Goal: Task Accomplishment & Management: Complete application form

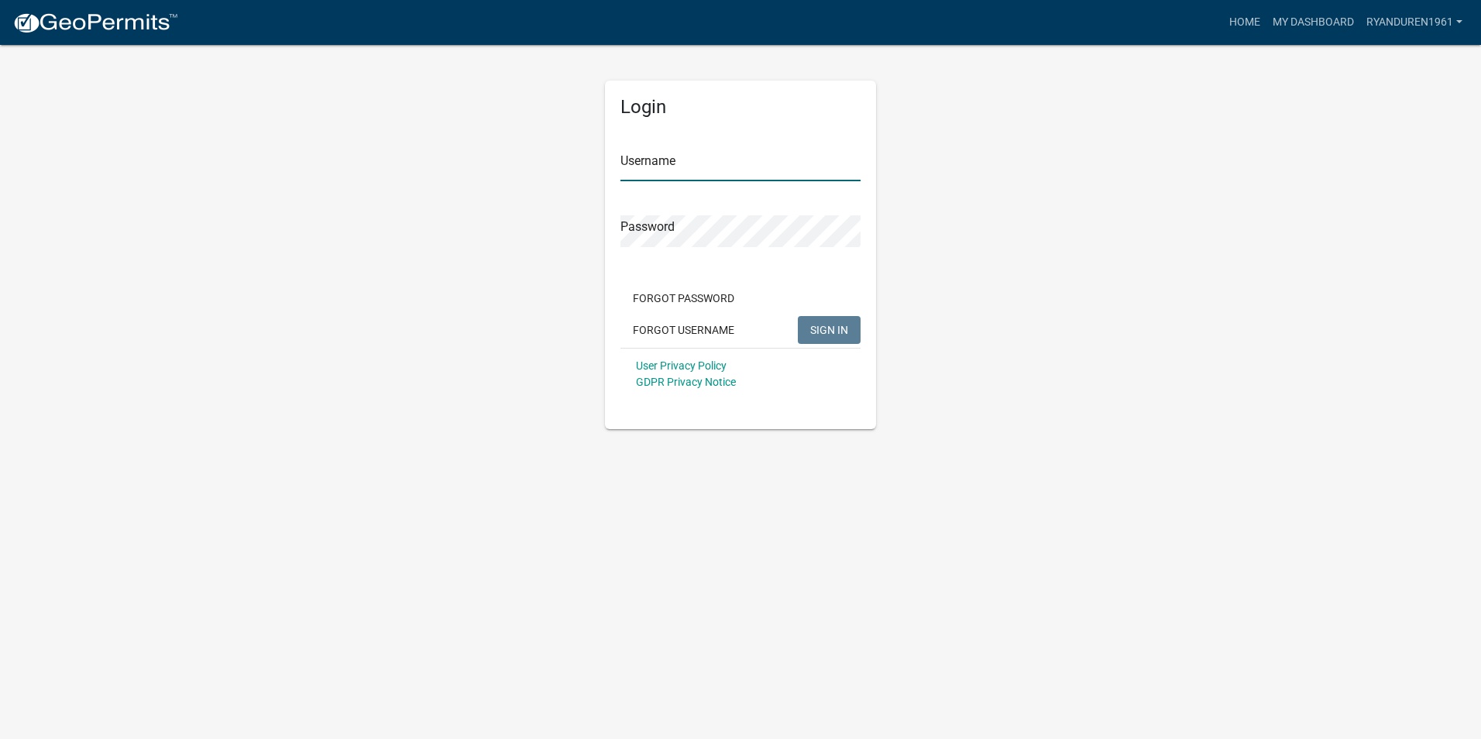
type input "ryanduren1961"
click at [824, 324] on span "SIGN IN" at bounding box center [829, 329] width 38 height 12
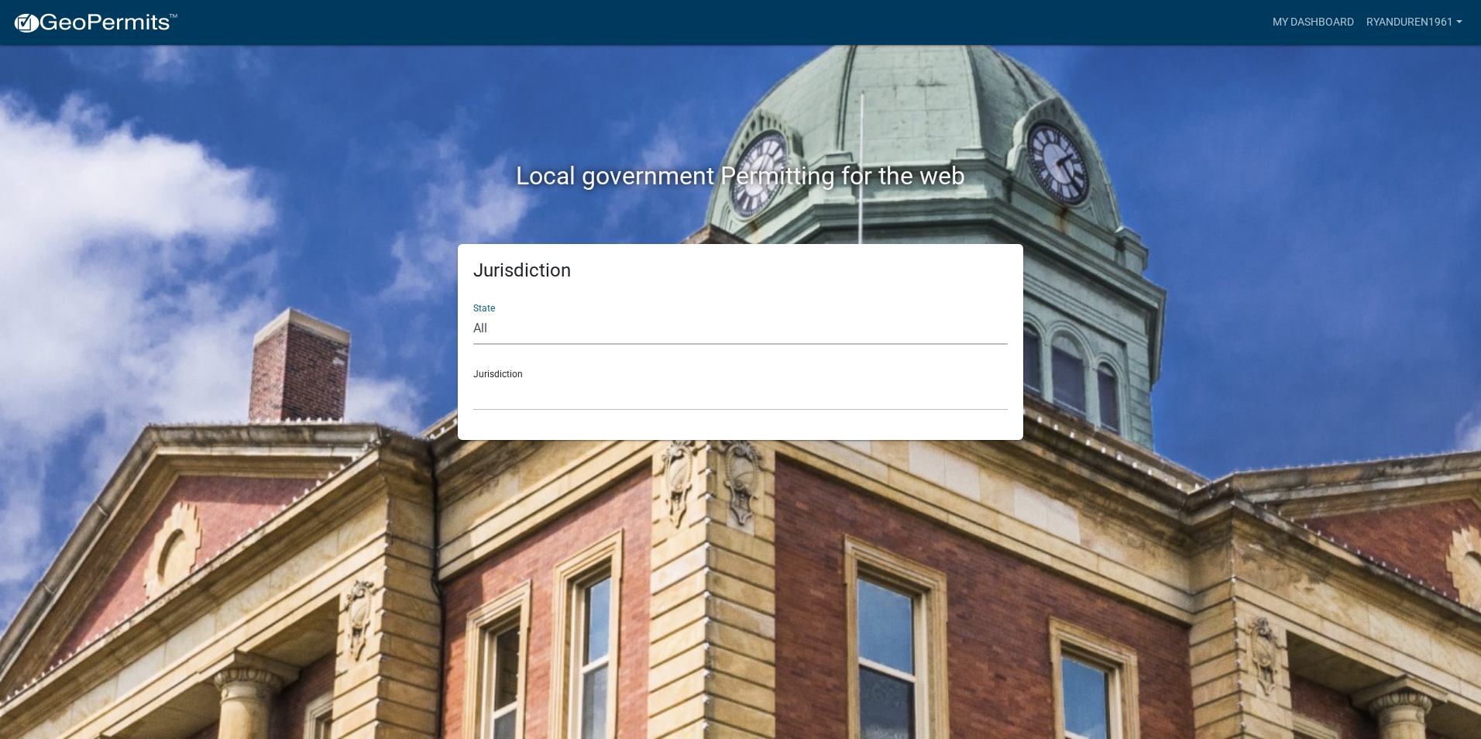
click at [528, 317] on select "All [US_STATE] [US_STATE] [US_STATE] [US_STATE] [US_STATE] [US_STATE] [US_STATE…" at bounding box center [740, 329] width 534 height 32
select select "[US_STATE]"
click at [473, 313] on select "All [US_STATE] [US_STATE] [US_STATE] [US_STATE] [US_STATE] [US_STATE] [US_STATE…" at bounding box center [740, 329] width 534 height 32
click at [548, 381] on select "[GEOGRAPHIC_DATA], [US_STATE][PERSON_NAME][GEOGRAPHIC_DATA], [US_STATE][PERSON_…" at bounding box center [740, 395] width 534 height 32
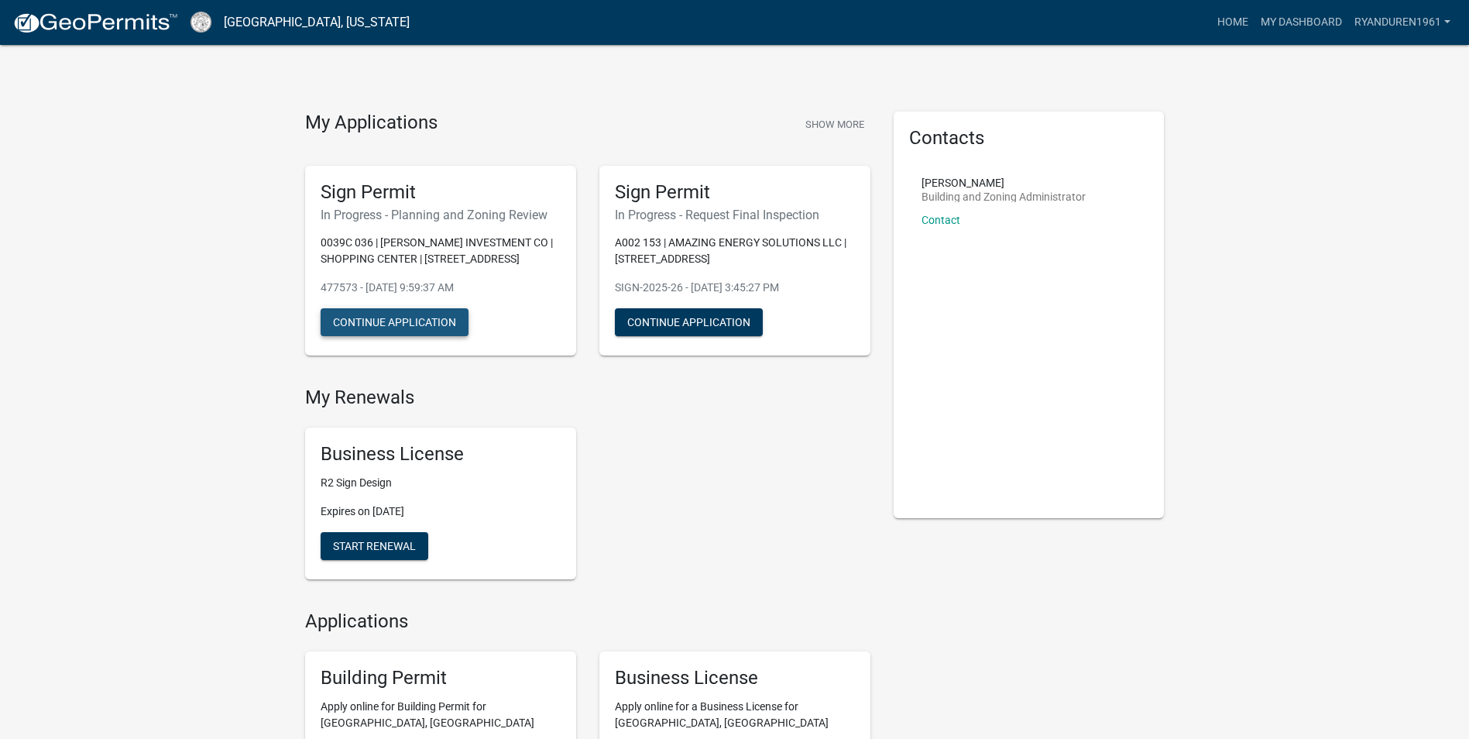
click at [392, 320] on button "Continue Application" at bounding box center [395, 322] width 148 height 28
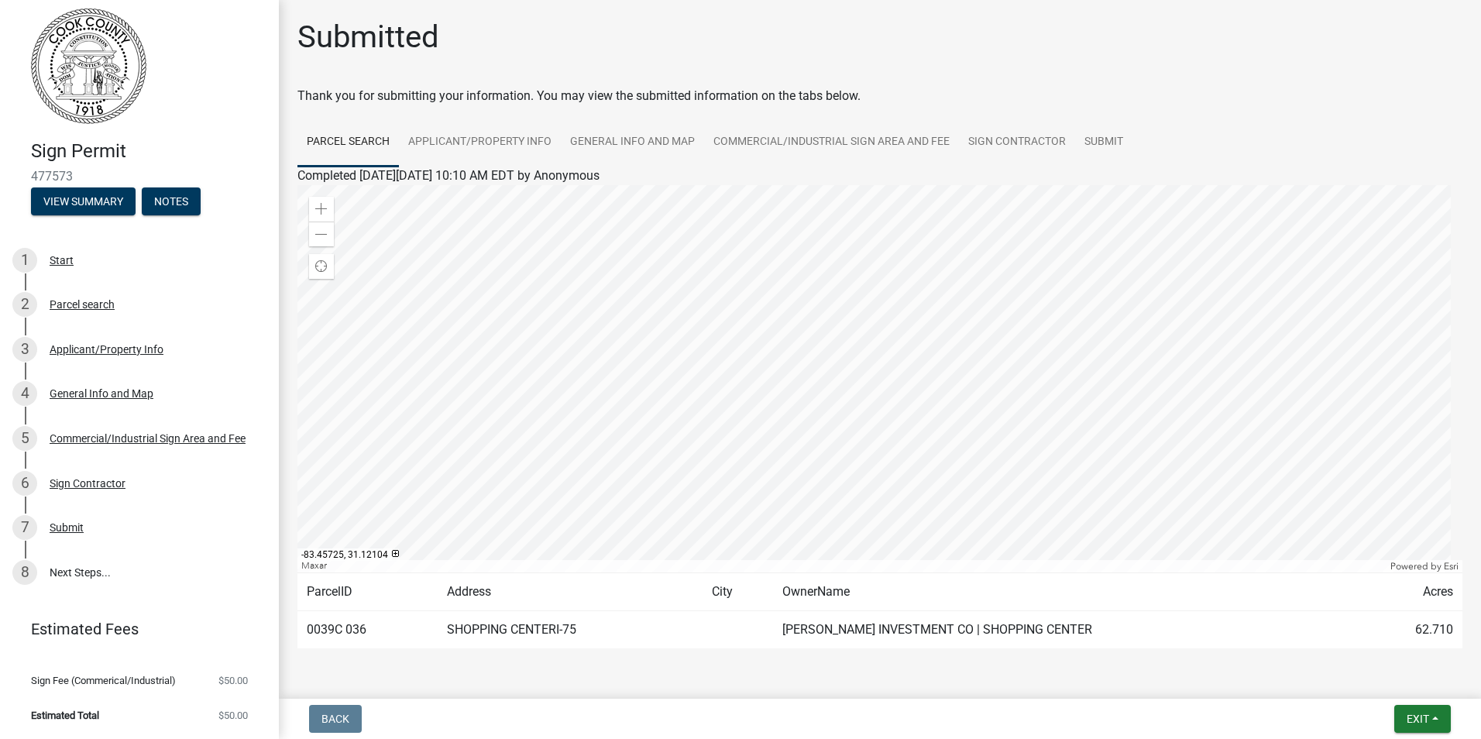
click at [167, 682] on span "Sign Fee (Commerical/Industrial)" at bounding box center [103, 680] width 145 height 10
click at [136, 636] on link "Estimated Fees" at bounding box center [133, 628] width 242 height 31
click at [117, 575] on link "8 Next Steps..." at bounding box center [139, 572] width 279 height 45
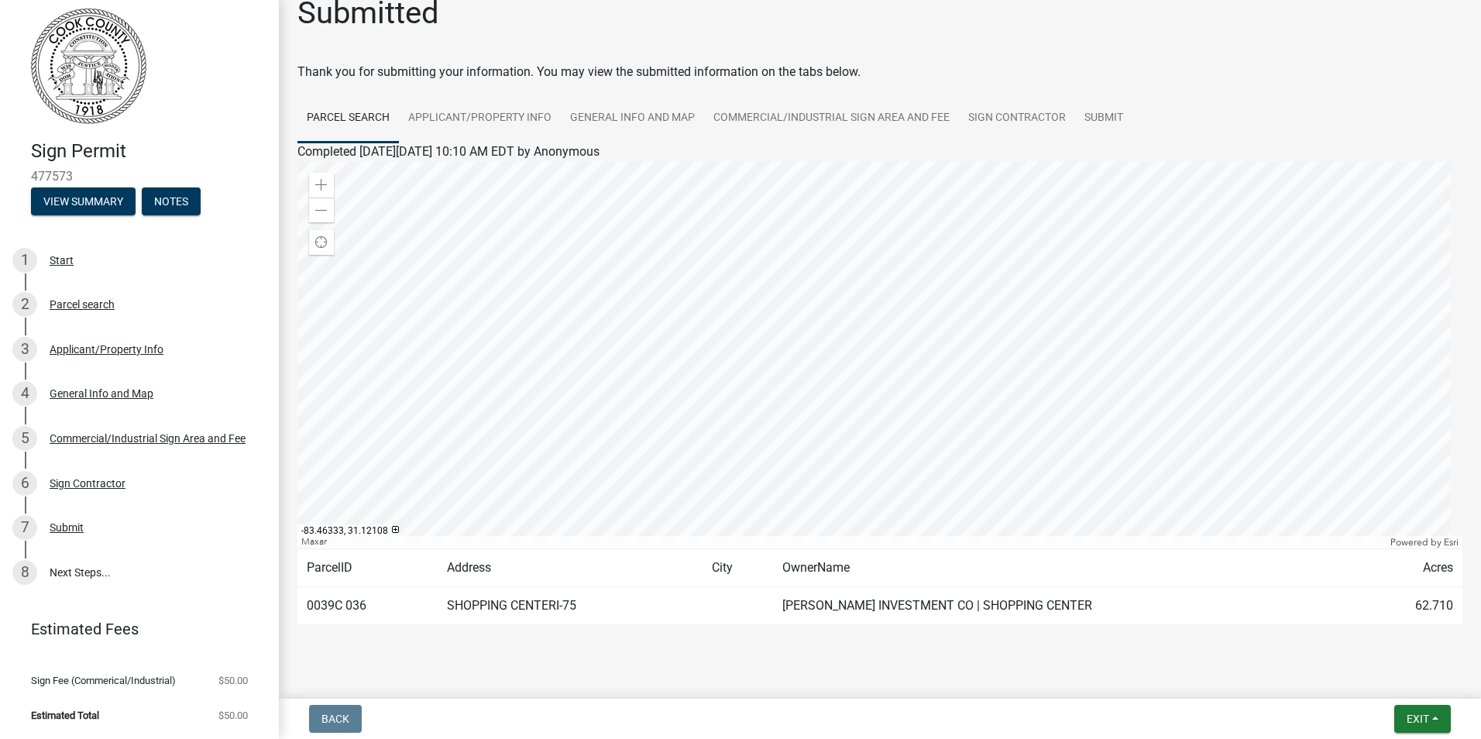
scroll to position [47, 0]
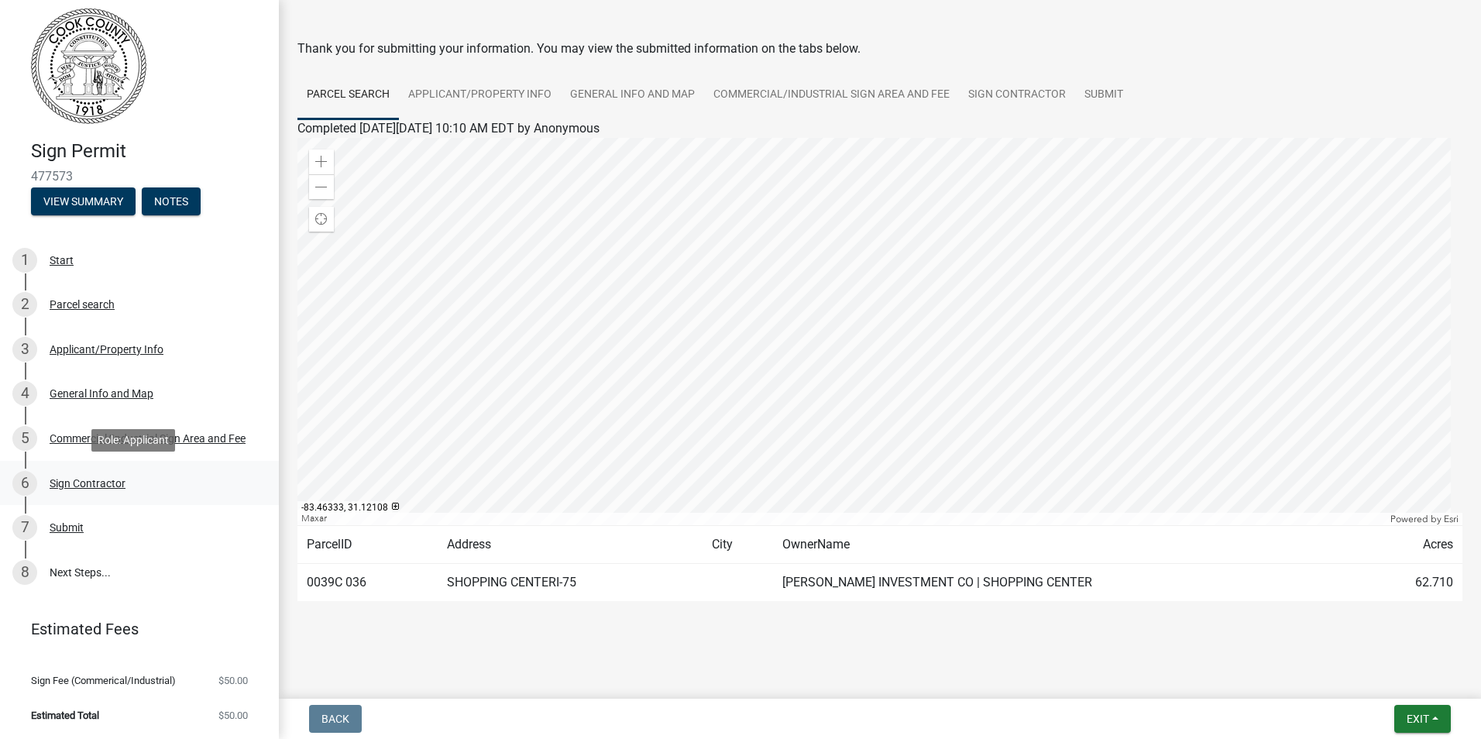
click at [101, 486] on div "Sign Contractor" at bounding box center [88, 483] width 76 height 11
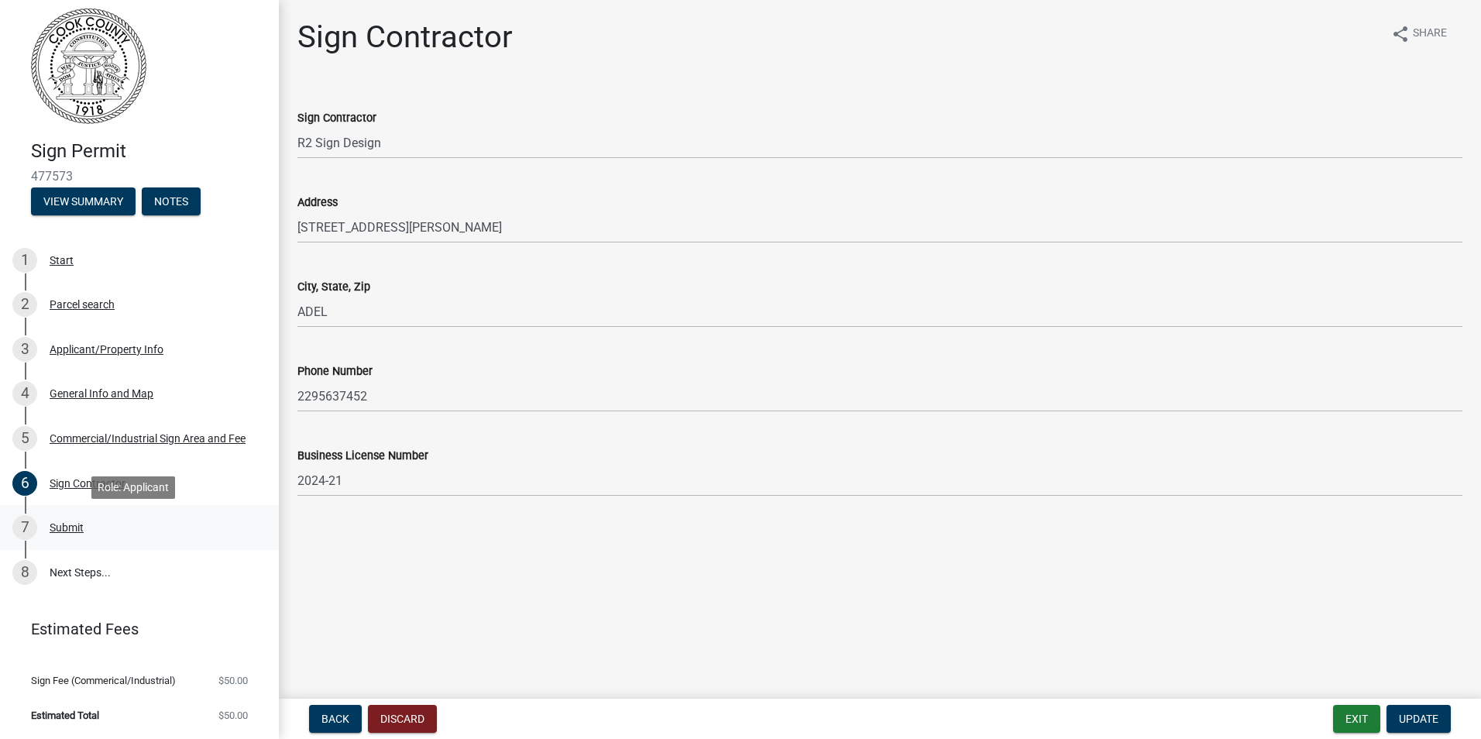
scroll to position [0, 0]
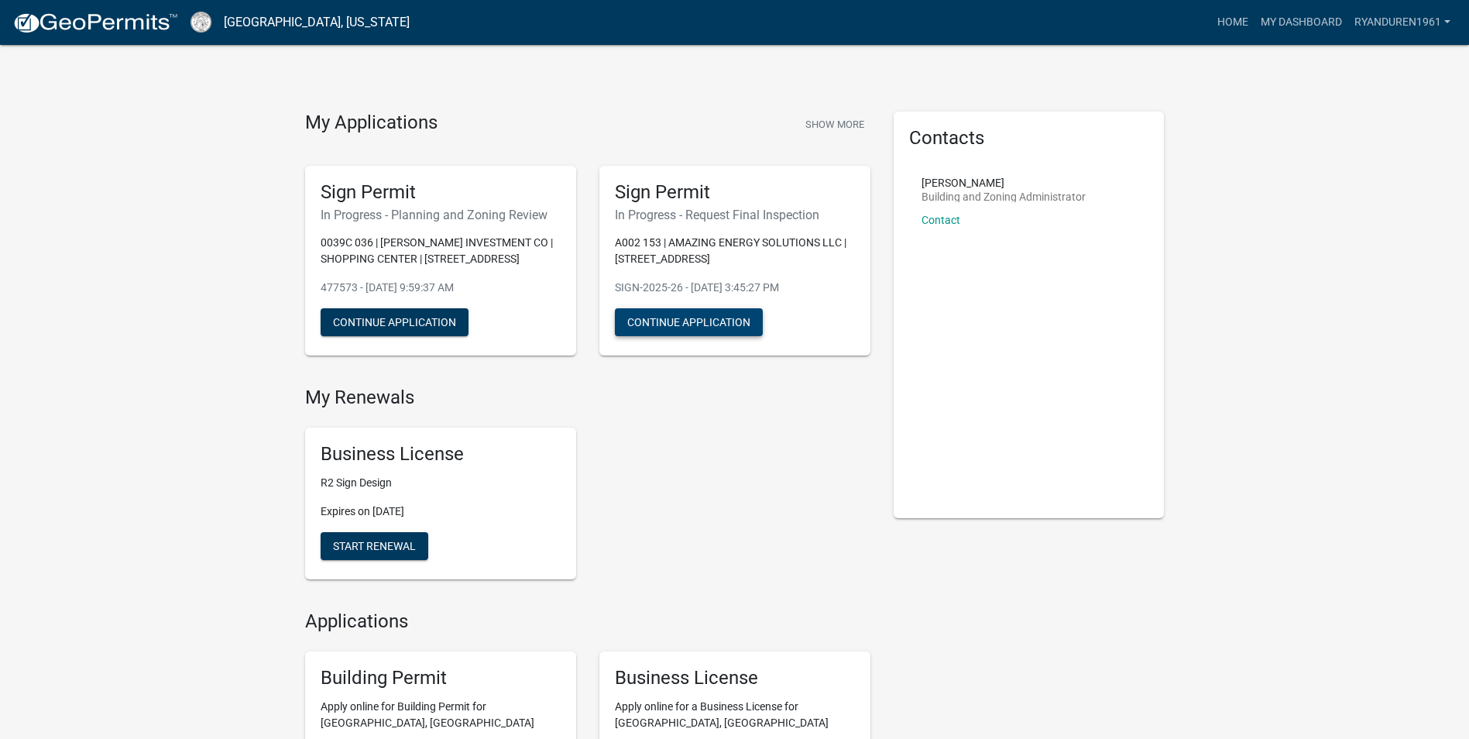
click at [709, 317] on button "Continue Application" at bounding box center [689, 322] width 148 height 28
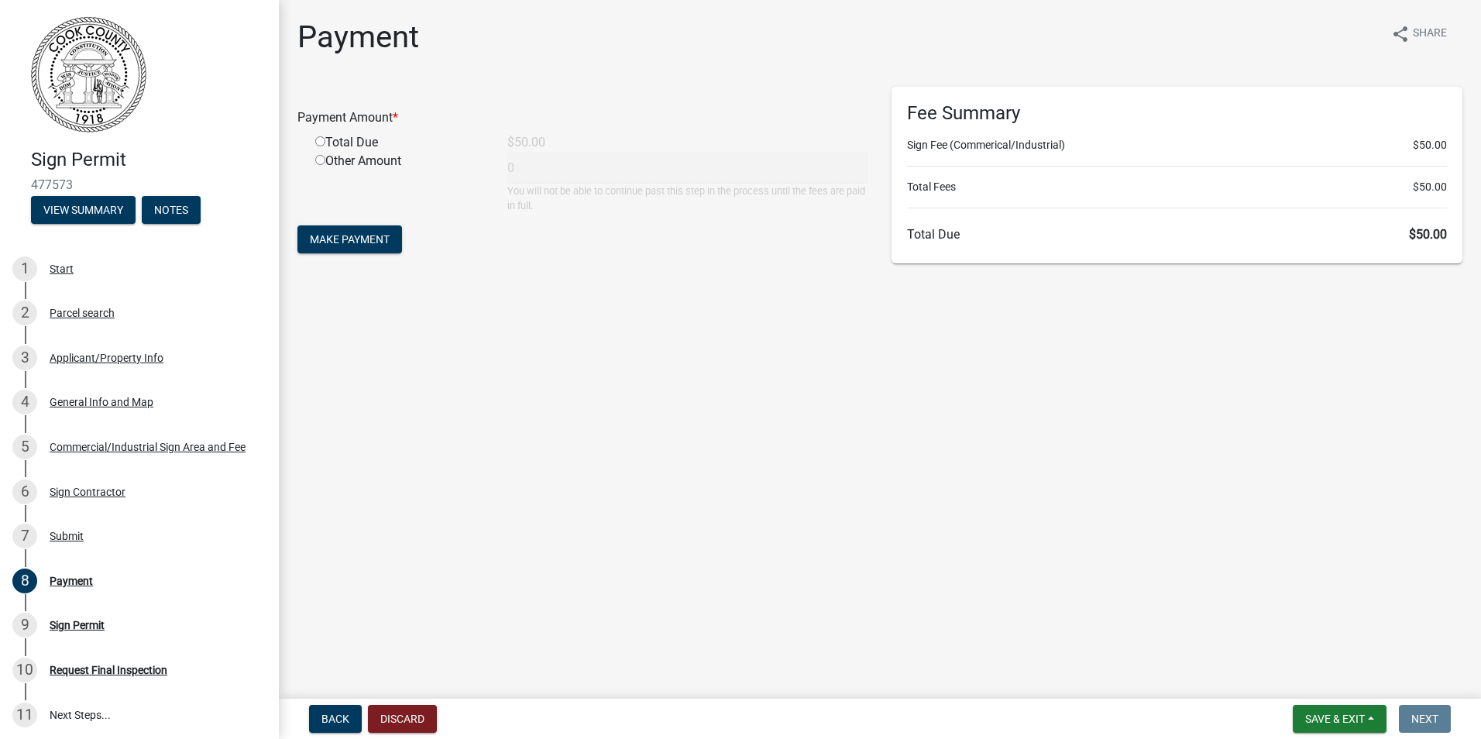
click at [321, 139] on input "radio" at bounding box center [320, 141] width 10 height 10
radio input "true"
type input "50"
click at [352, 237] on span "Make Payment" at bounding box center [350, 239] width 80 height 12
